Goal: Entertainment & Leisure: Consume media (video, audio)

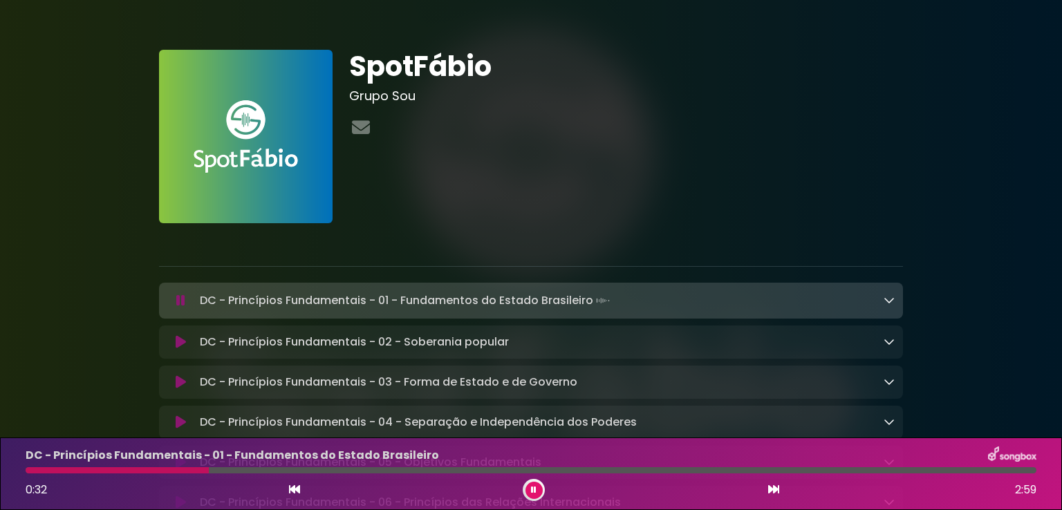
click at [822, 120] on div at bounding box center [626, 128] width 554 height 27
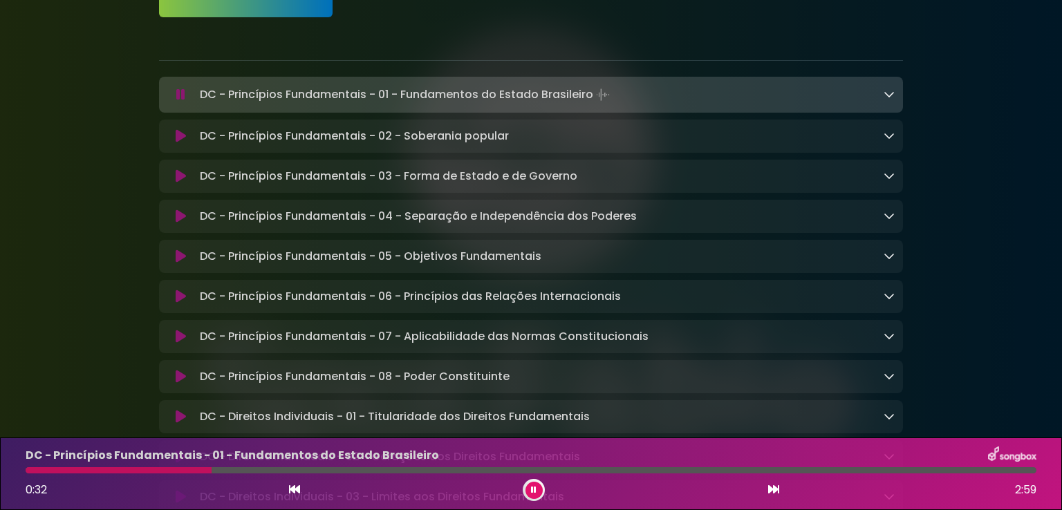
scroll to position [207, 0]
click at [890, 94] on icon at bounding box center [889, 92] width 11 height 11
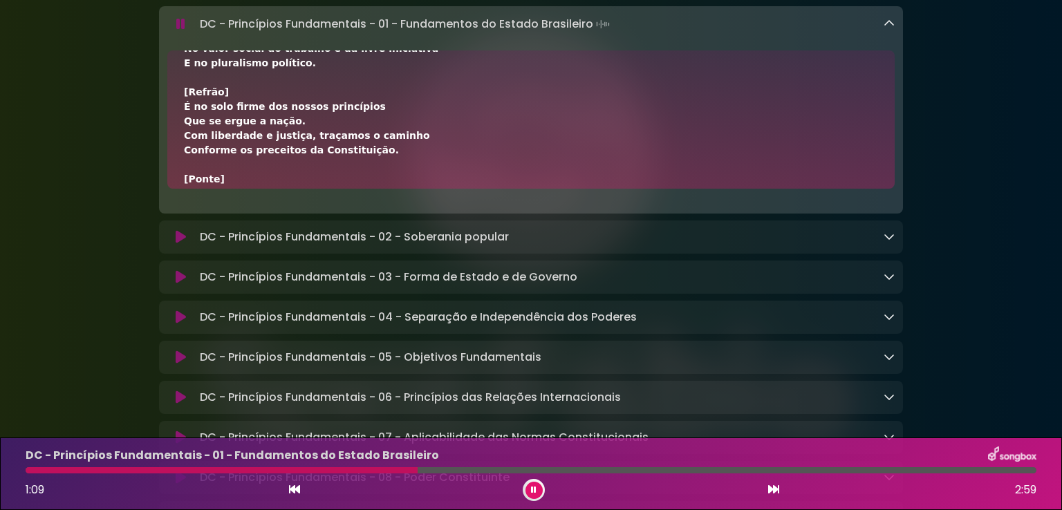
scroll to position [277, 0]
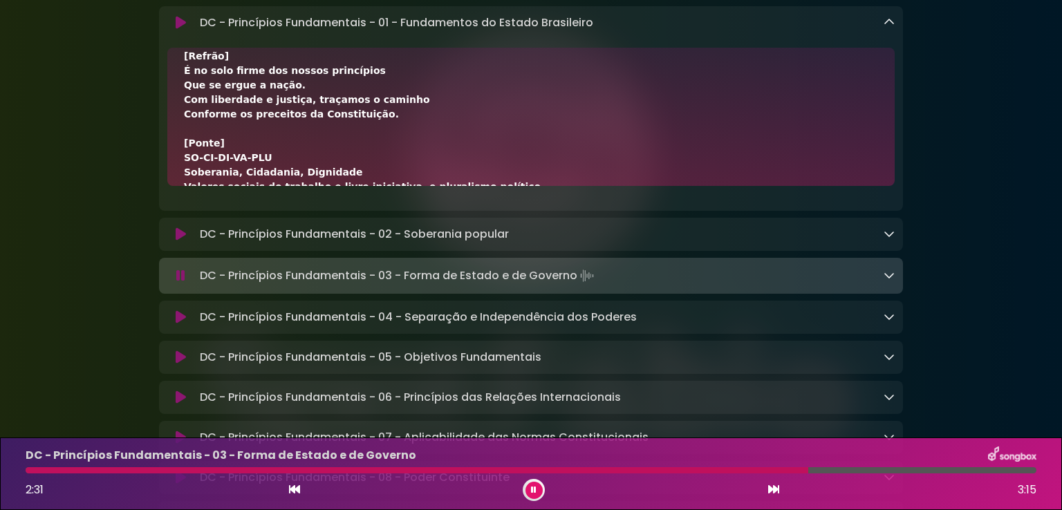
drag, startPoint x: 209, startPoint y: 68, endPoint x: 142, endPoint y: 64, distance: 67.2
drag, startPoint x: 534, startPoint y: 492, endPoint x: 540, endPoint y: 479, distance: 14.5
click at [537, 492] on button at bounding box center [534, 490] width 17 height 17
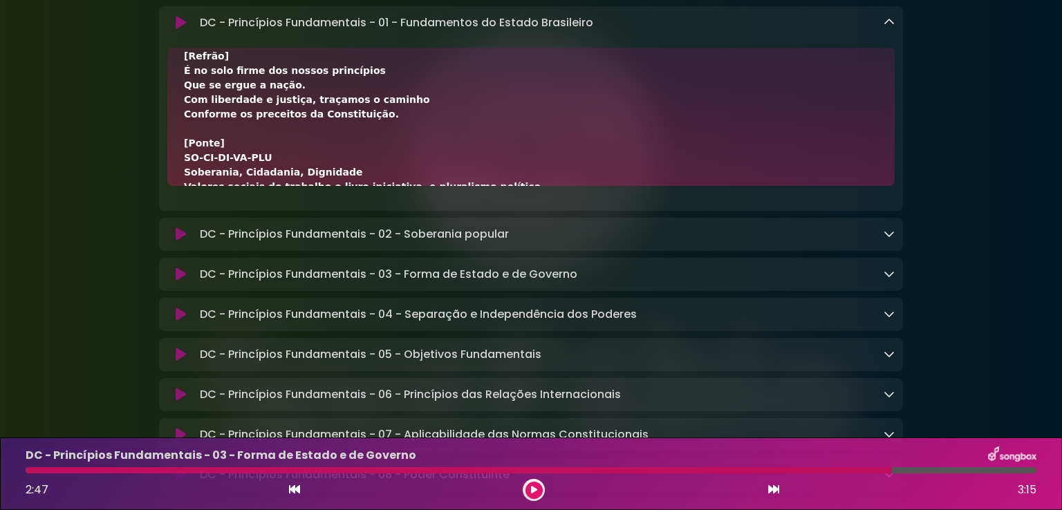
click at [534, 492] on icon at bounding box center [534, 490] width 7 height 8
click at [526, 486] on button at bounding box center [534, 490] width 17 height 17
click at [534, 490] on icon at bounding box center [534, 490] width 7 height 8
click at [892, 26] on icon at bounding box center [889, 22] width 11 height 11
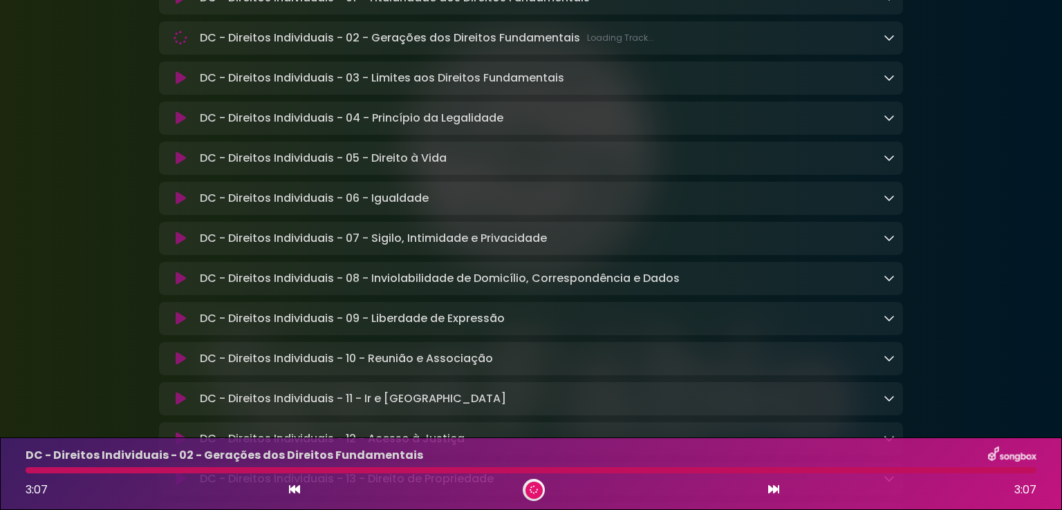
scroll to position [621, 0]
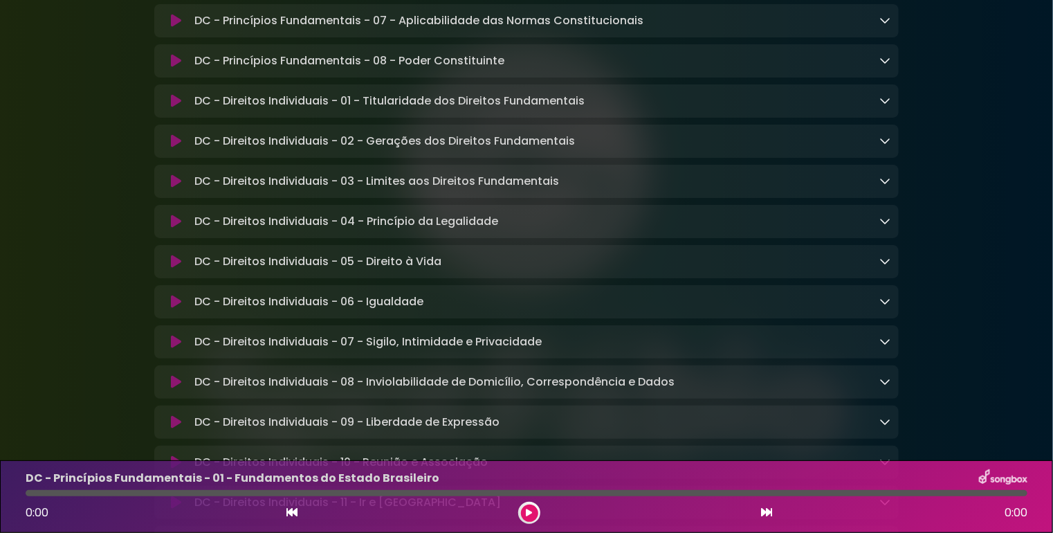
scroll to position [553, 0]
